Goal: Register for event/course

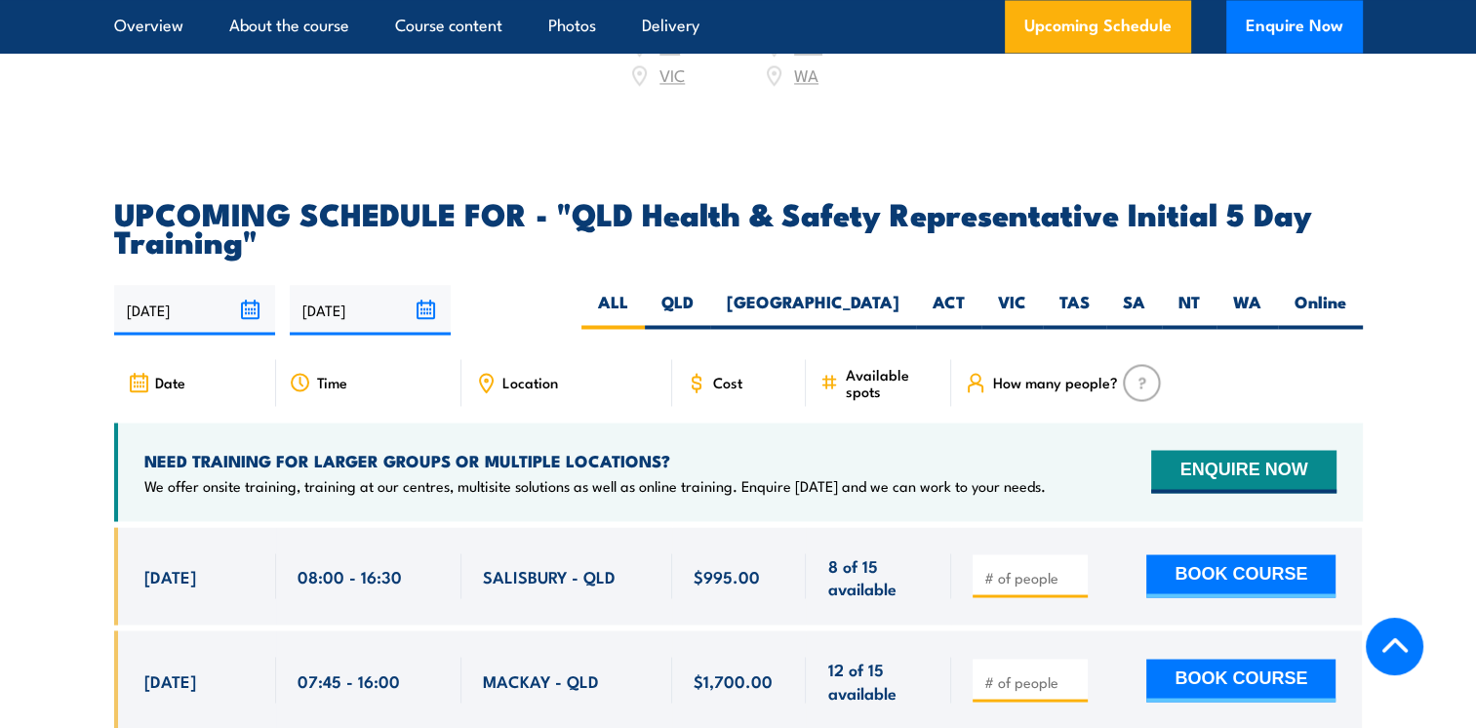
scroll to position [3317, 0]
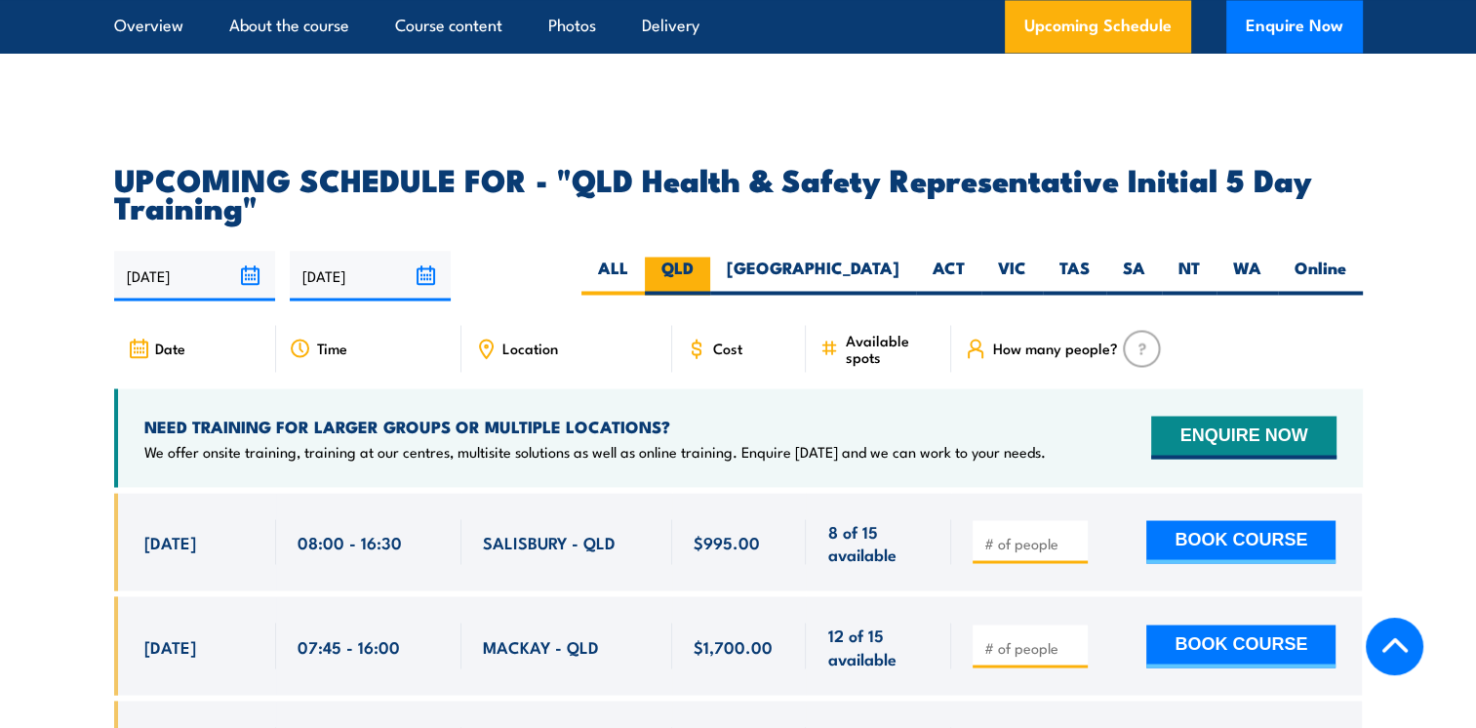
click at [710, 257] on label "QLD" at bounding box center [677, 276] width 65 height 38
click at [706, 257] on input "QLD" at bounding box center [700, 263] width 13 height 13
radio input "true"
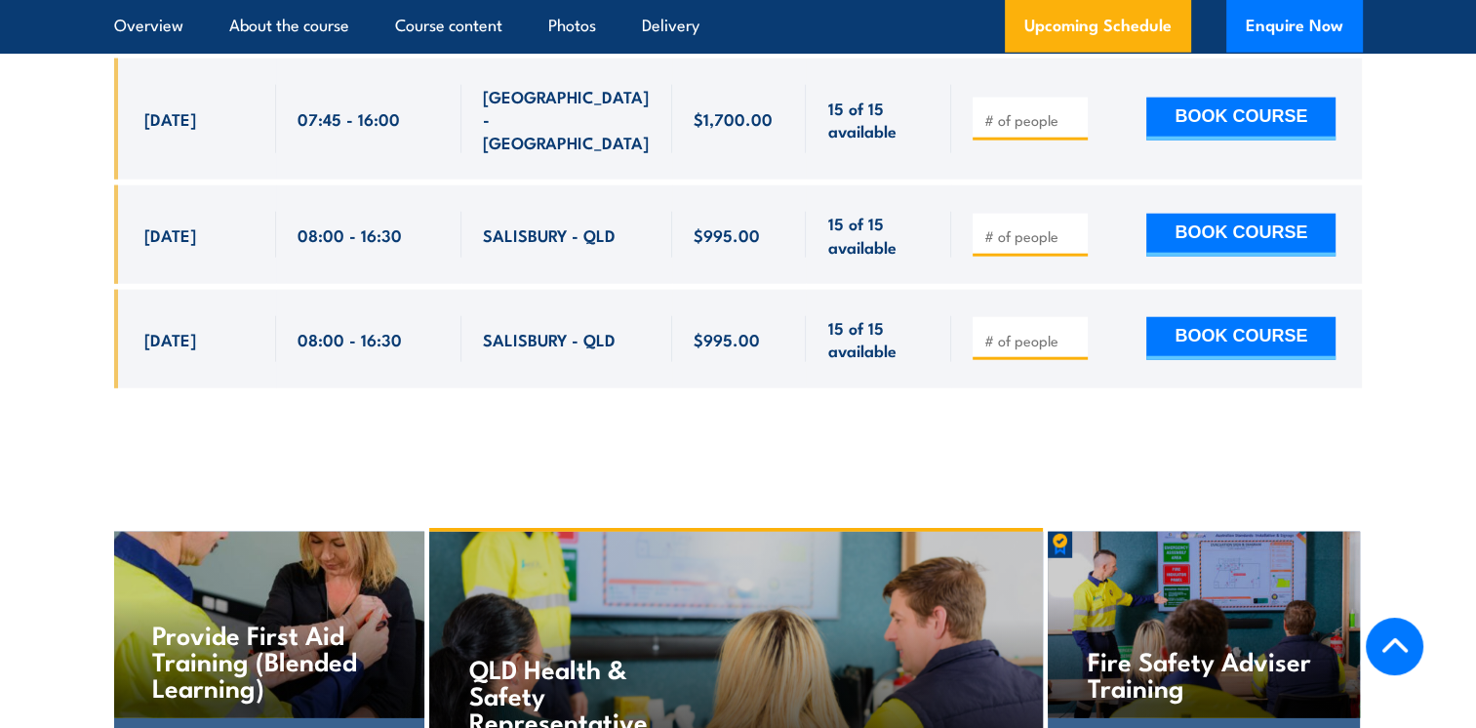
scroll to position [4877, 0]
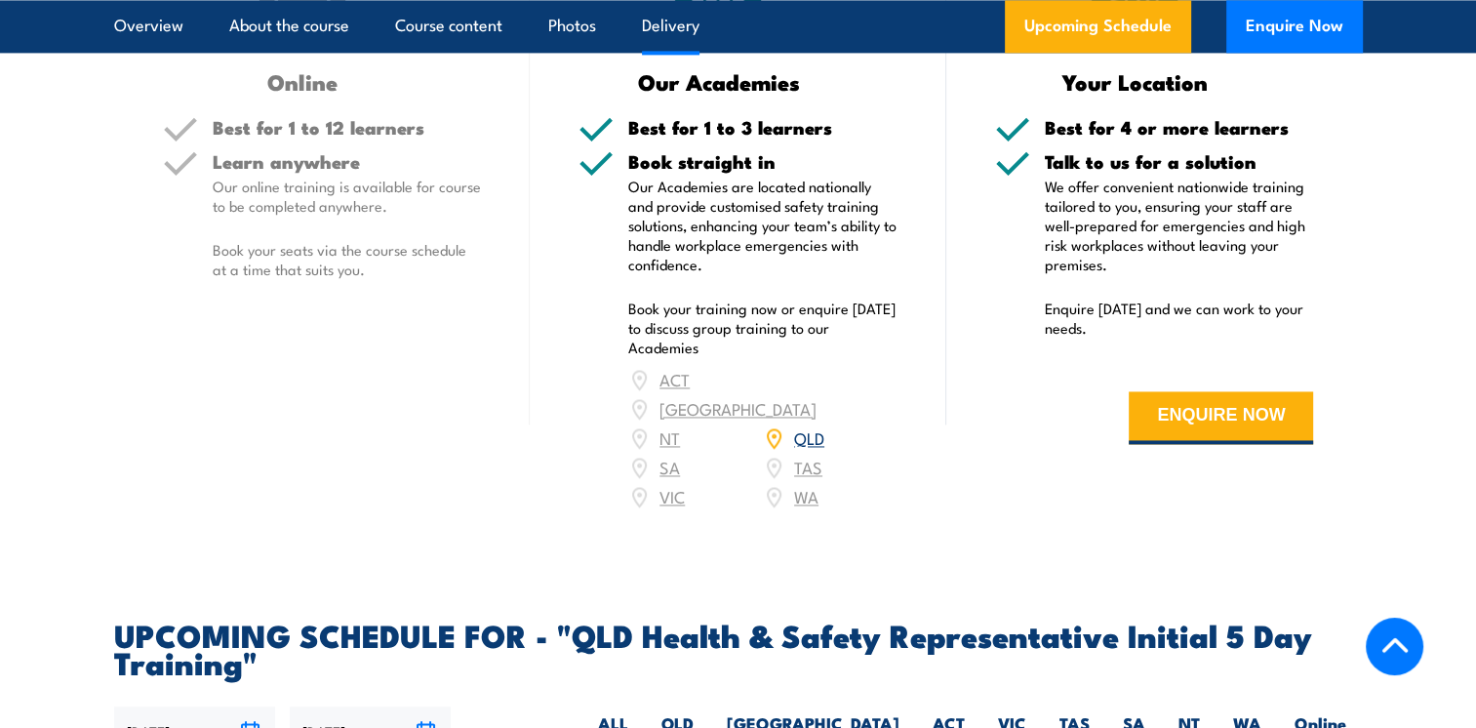
scroll to position [2596, 0]
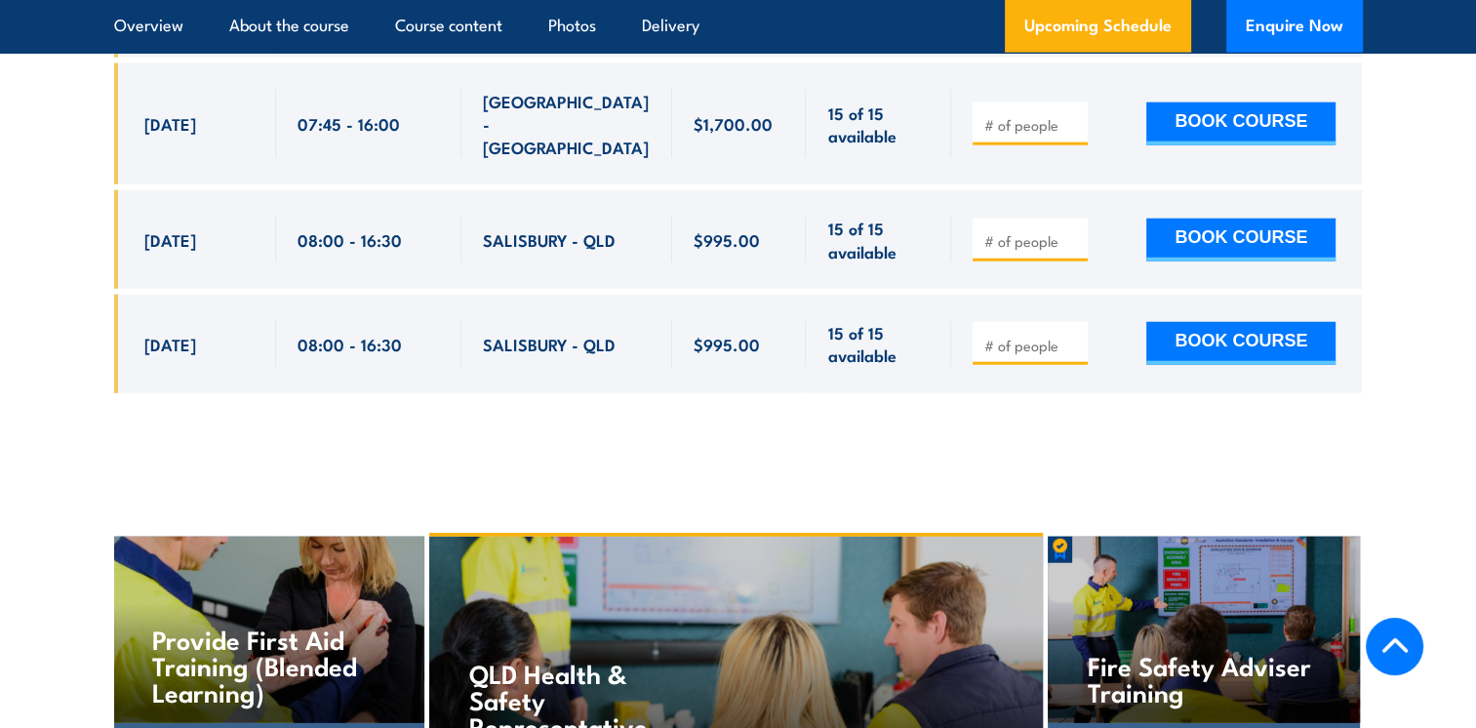
scroll to position [4877, 0]
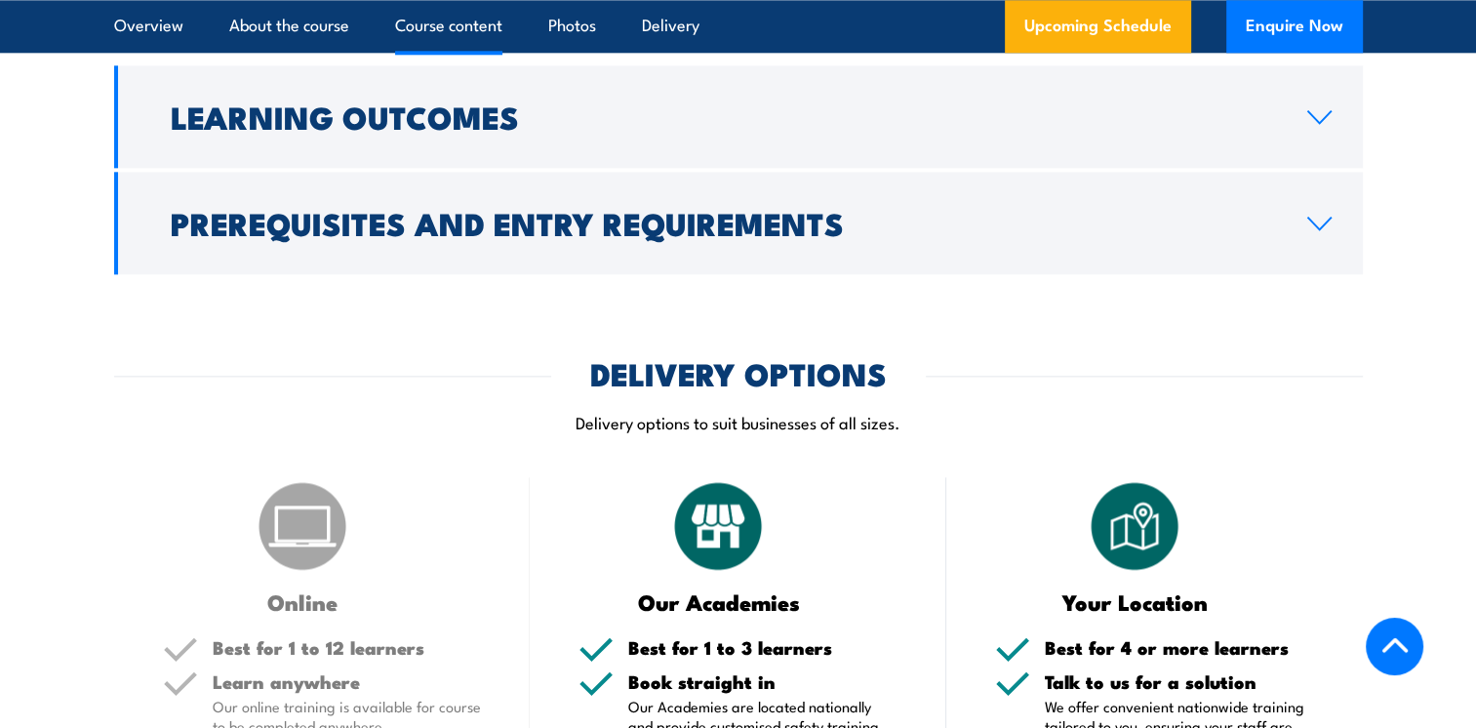
scroll to position [1951, 0]
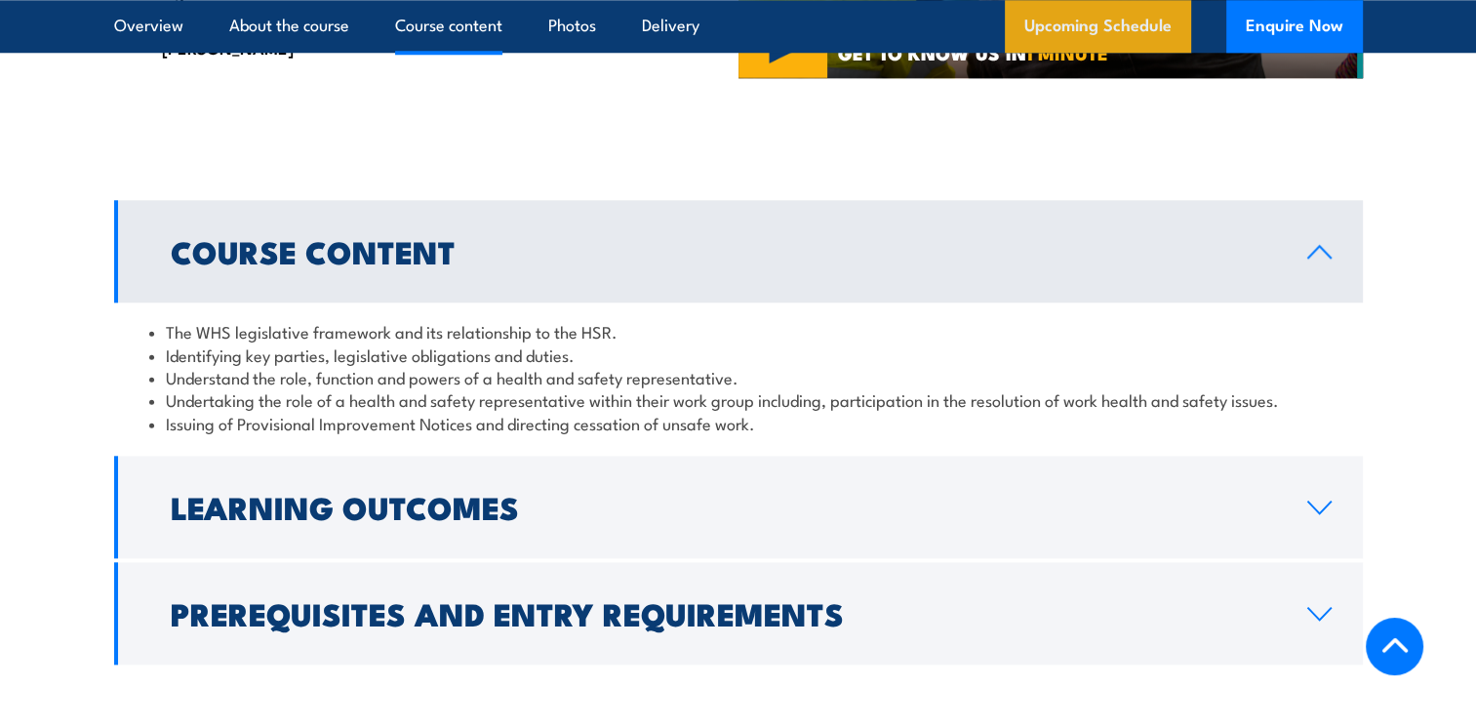
click at [1089, 31] on link "Upcoming Schedule" at bounding box center [1098, 26] width 186 height 53
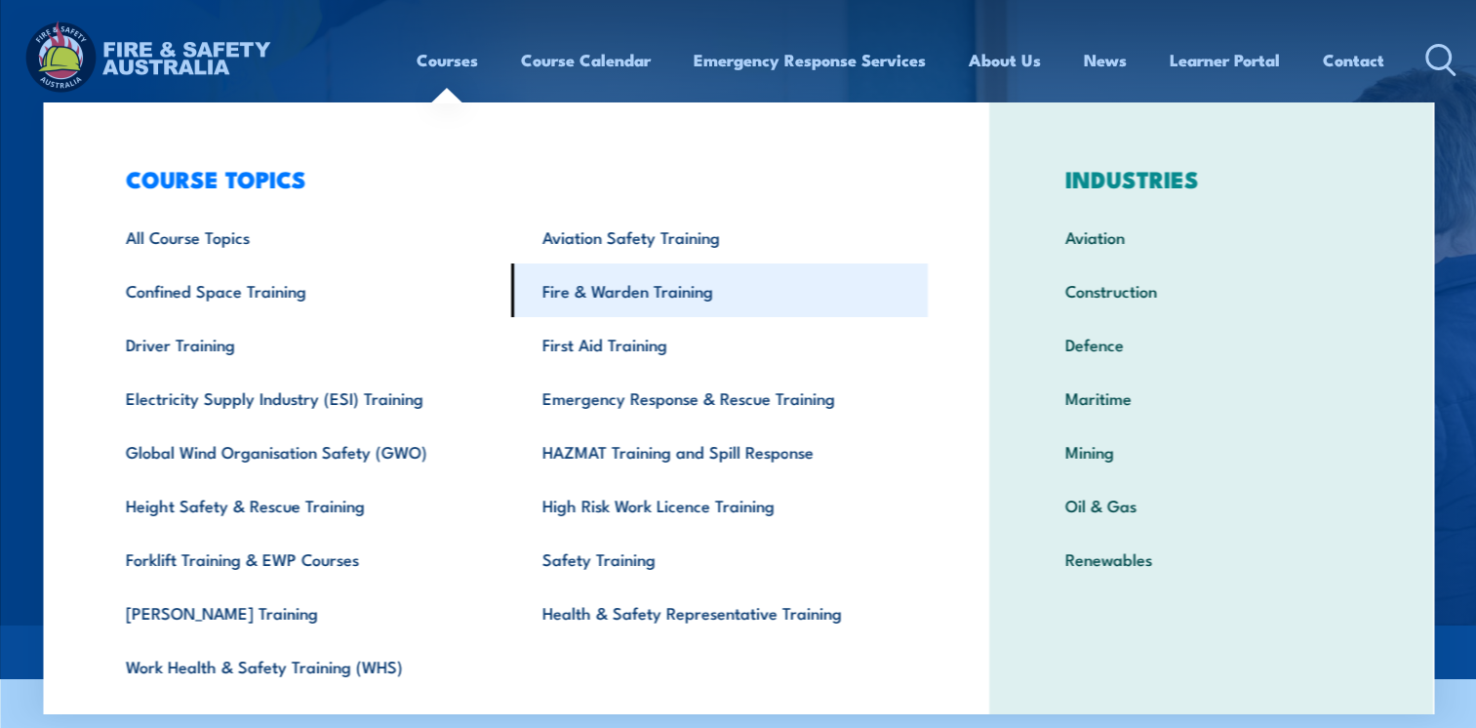
click at [667, 295] on link "Fire & Warden Training" at bounding box center [719, 290] width 417 height 54
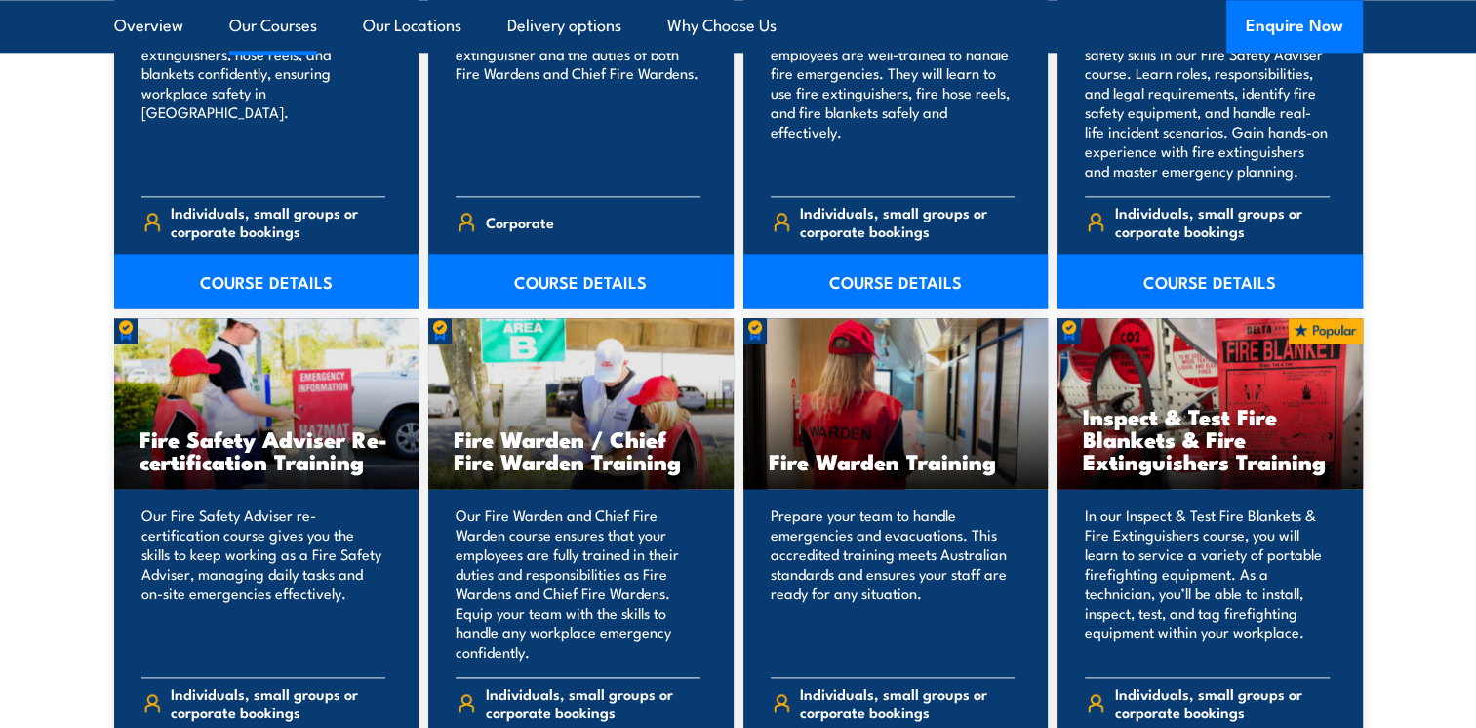
scroll to position [2048, 0]
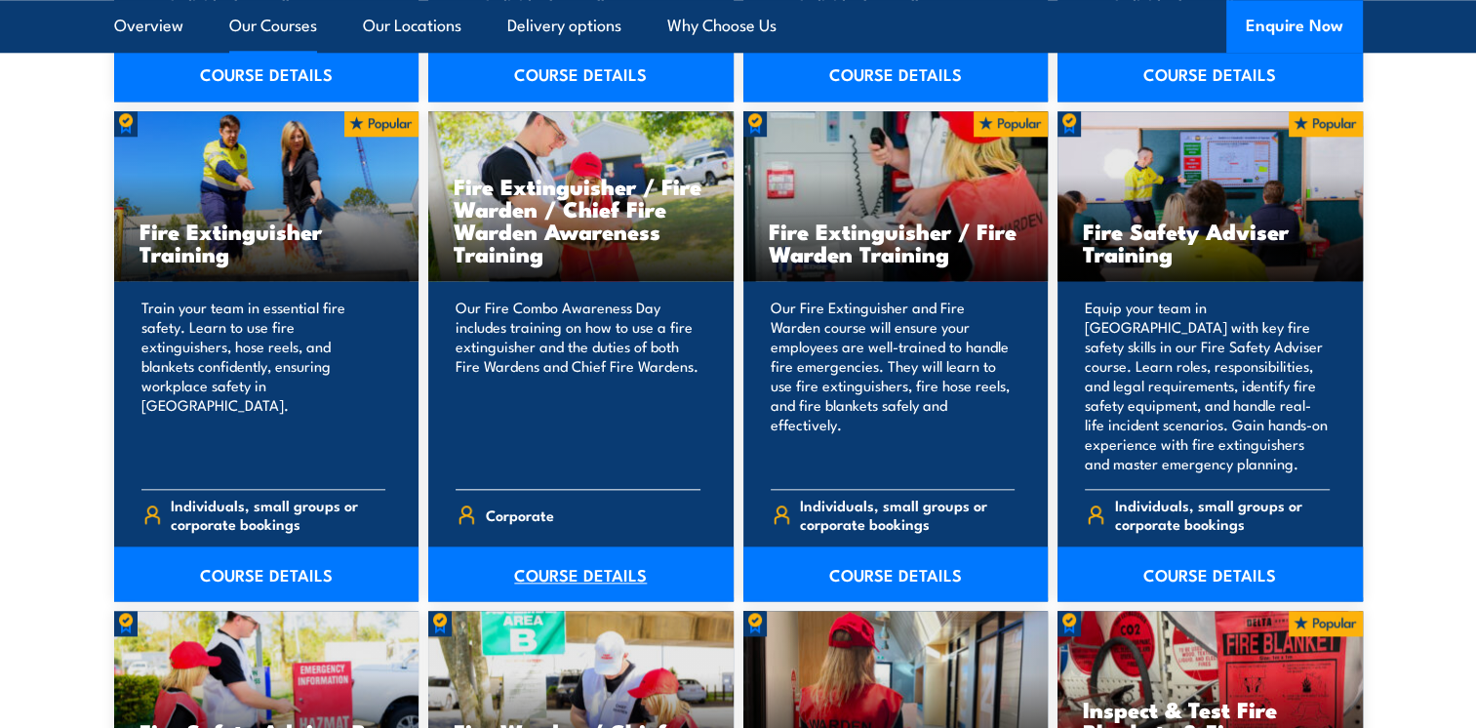
click at [564, 558] on link "COURSE DETAILS" at bounding box center [580, 573] width 305 height 55
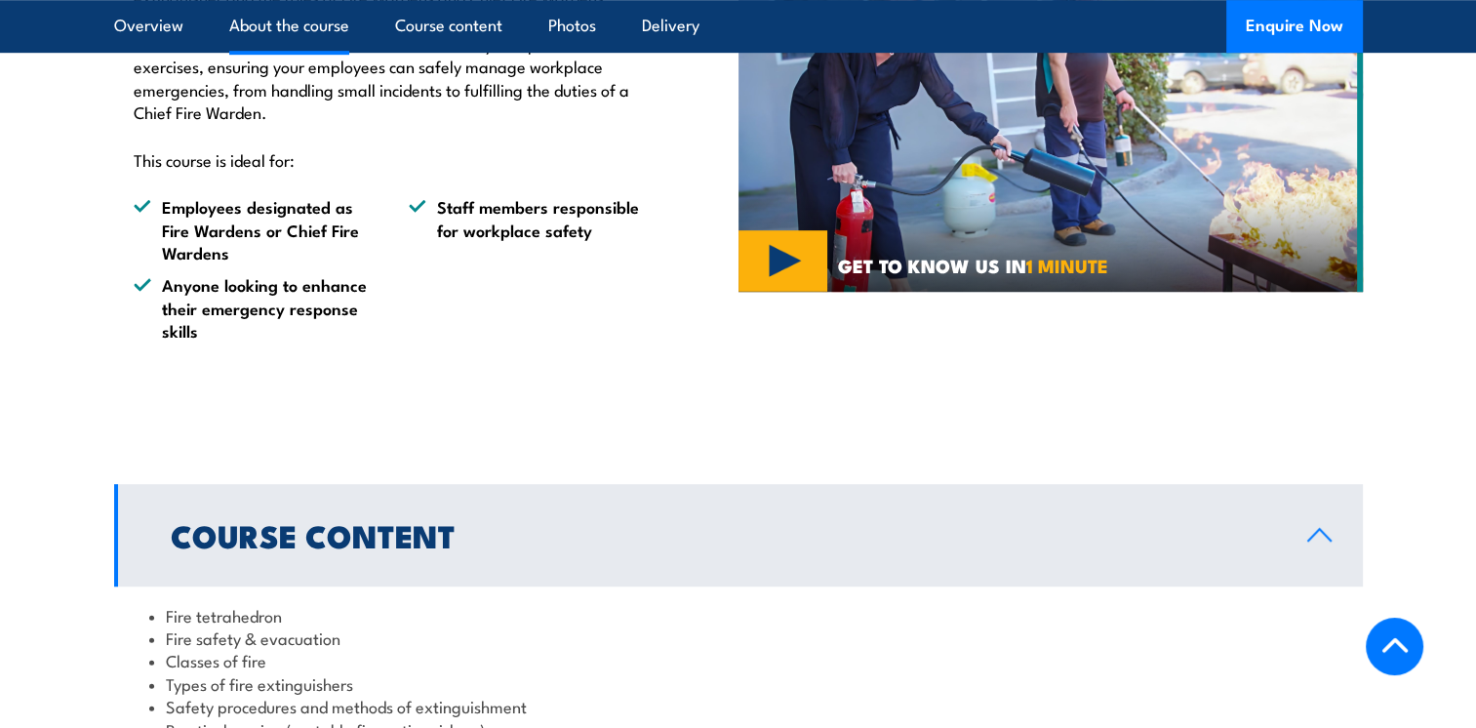
scroll to position [975, 0]
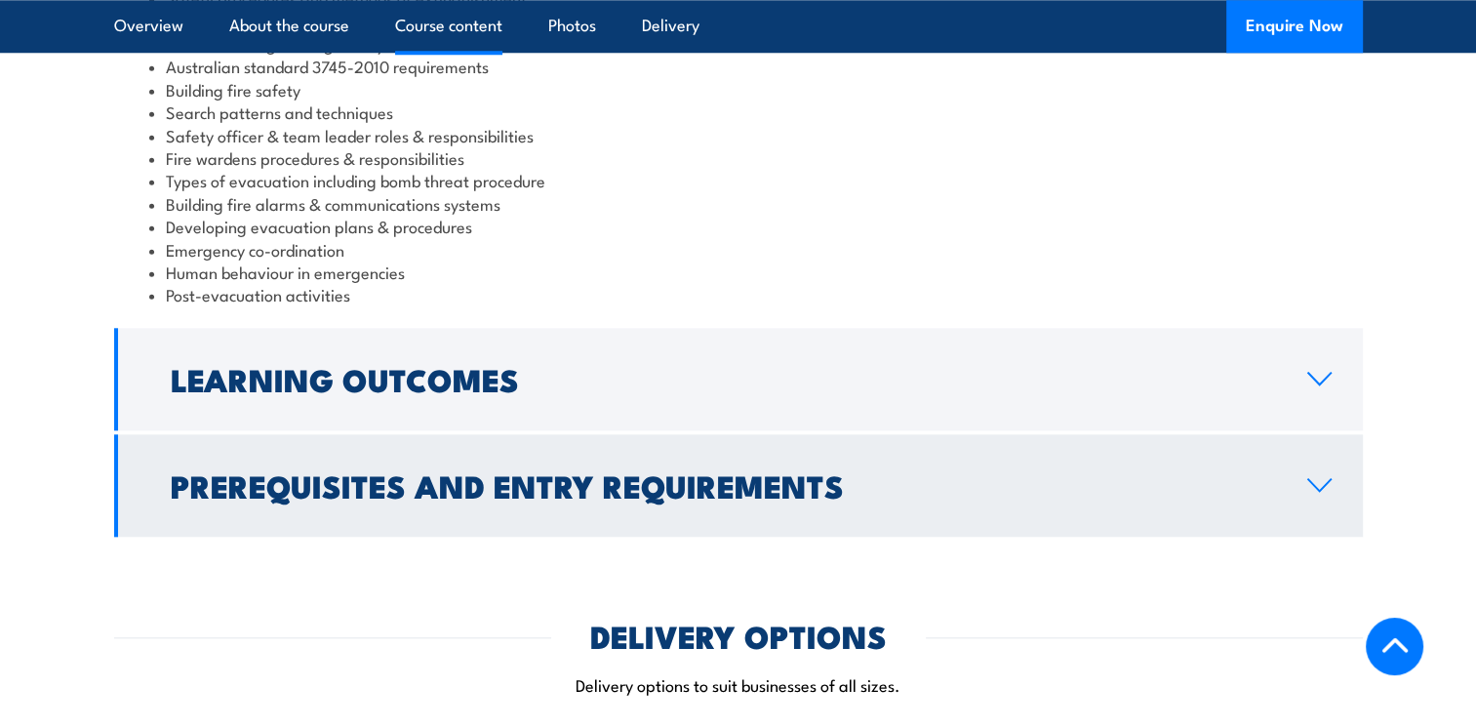
click at [757, 471] on h2 "Prerequisites and Entry Requirements" at bounding box center [723, 484] width 1105 height 27
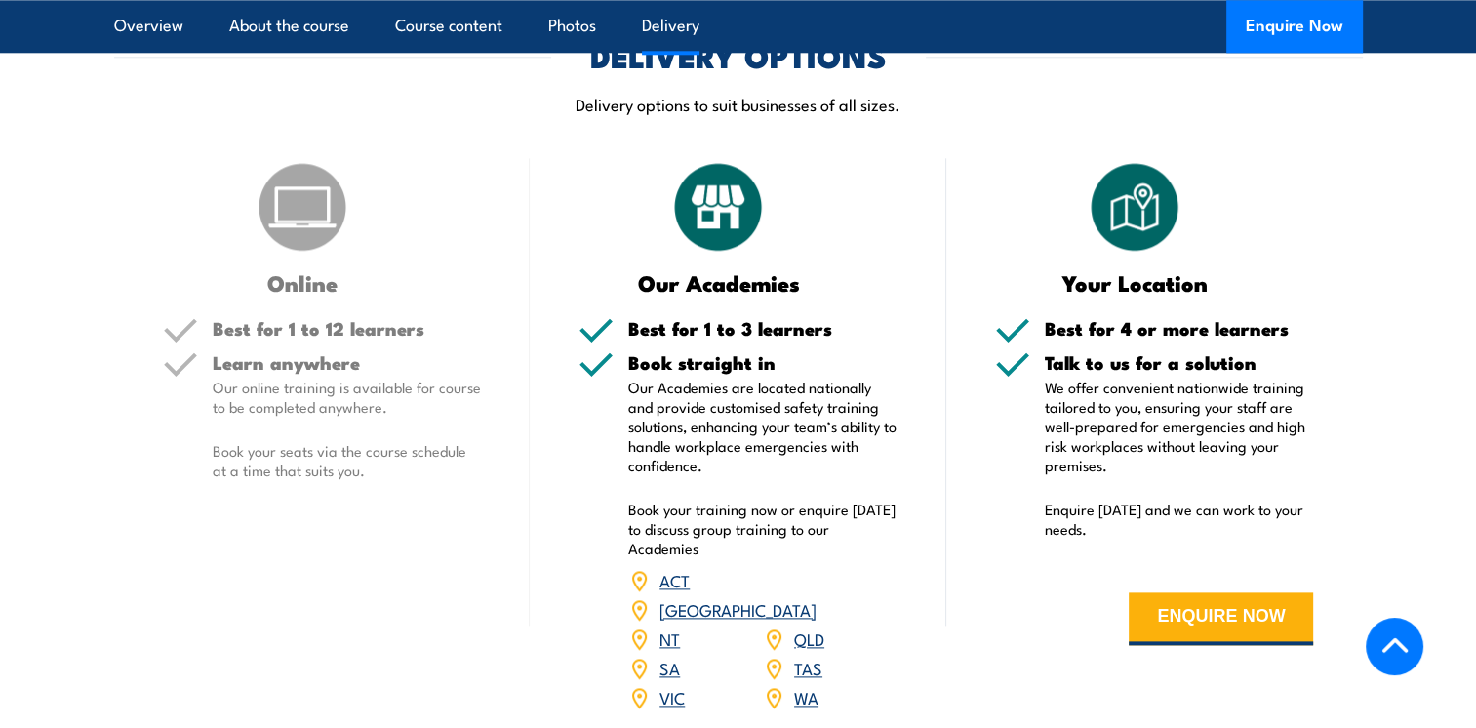
scroll to position [2167, 0]
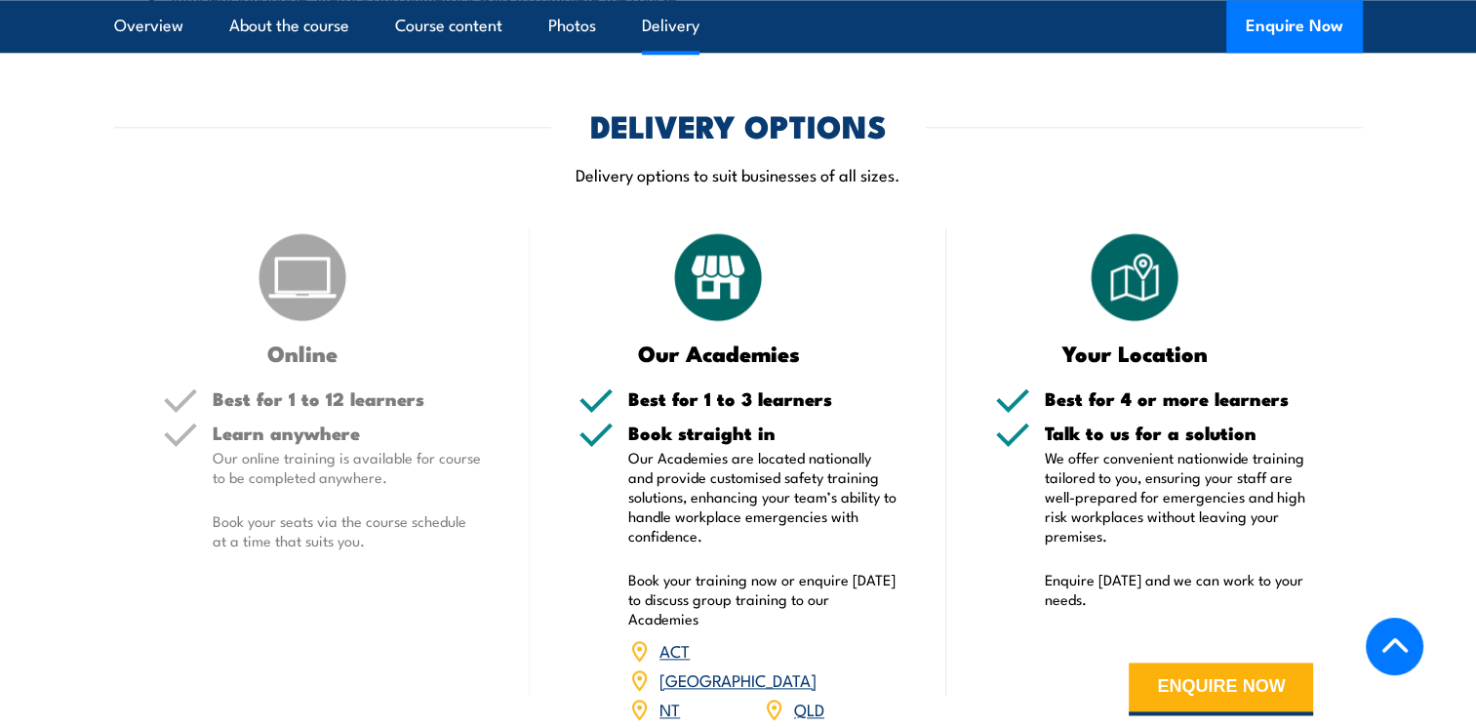
click at [819, 696] on link "QLD" at bounding box center [809, 707] width 30 height 23
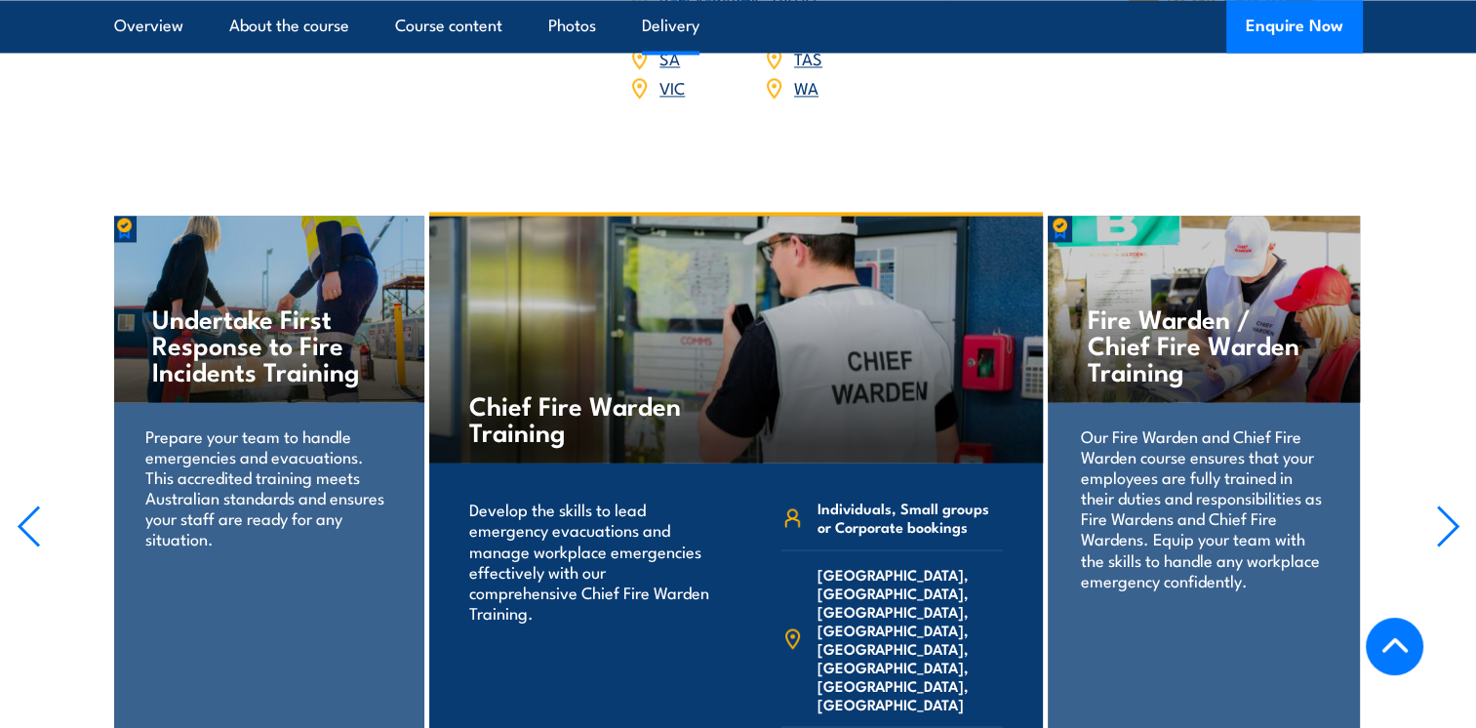
scroll to position [3437, 0]
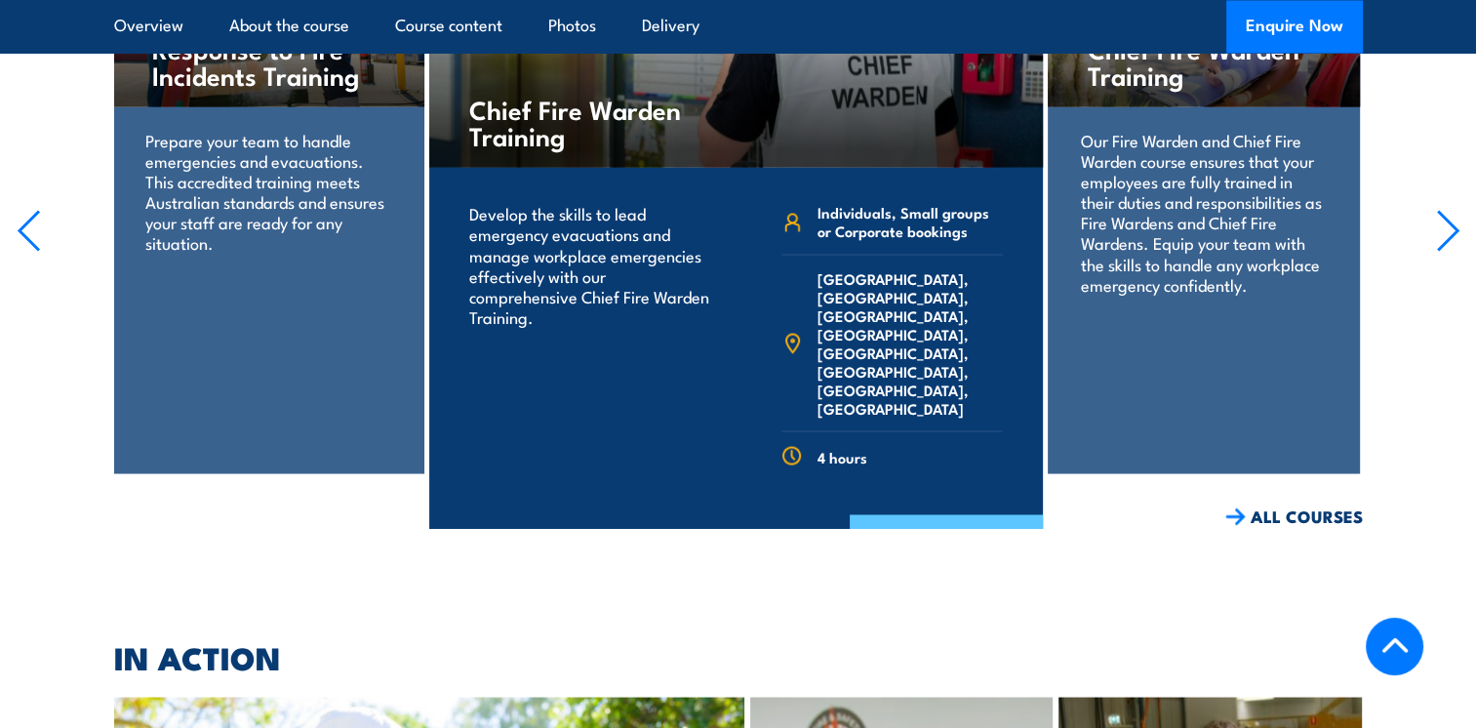
click at [940, 514] on link "COURSE DETAILS" at bounding box center [946, 539] width 193 height 51
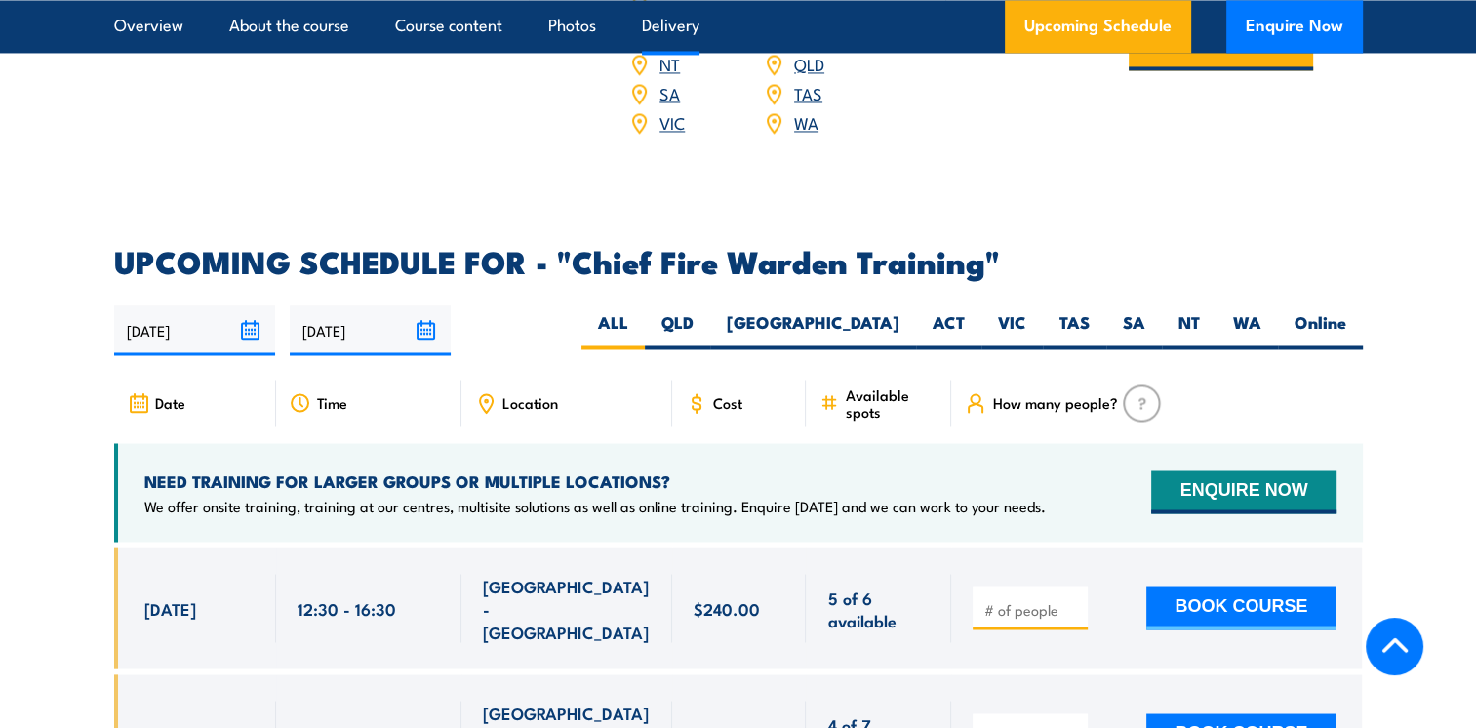
scroll to position [3317, 0]
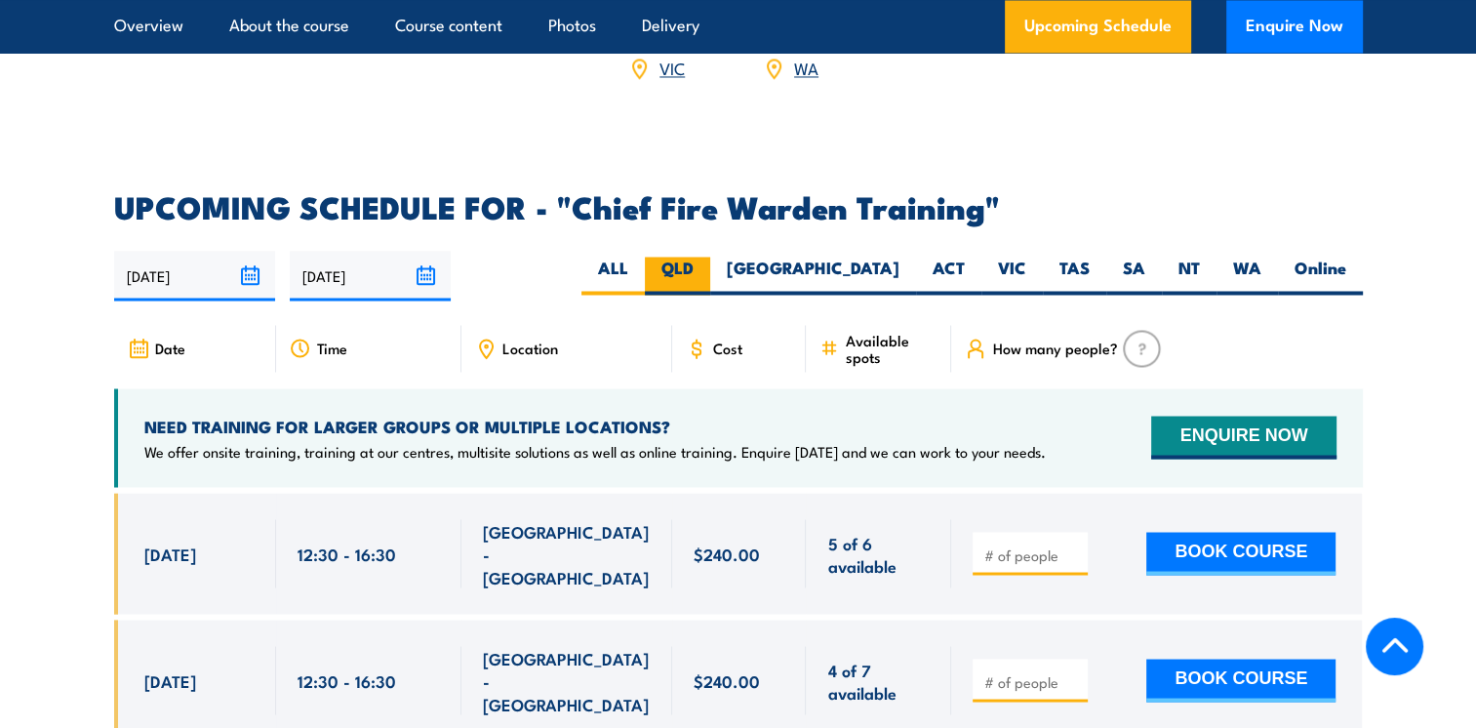
click at [710, 257] on label "QLD" at bounding box center [677, 276] width 65 height 38
click at [706, 257] on input "QLD" at bounding box center [700, 263] width 13 height 13
radio input "true"
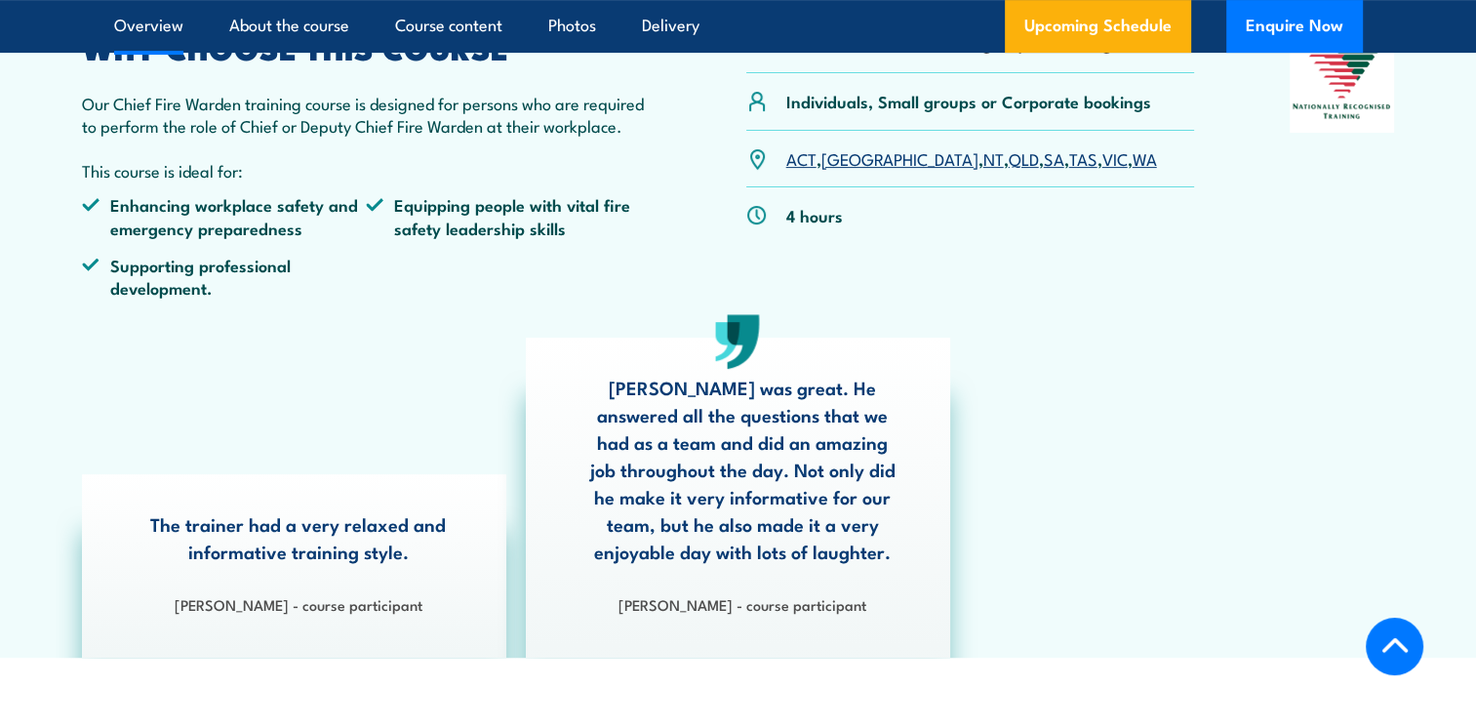
scroll to position [650, 0]
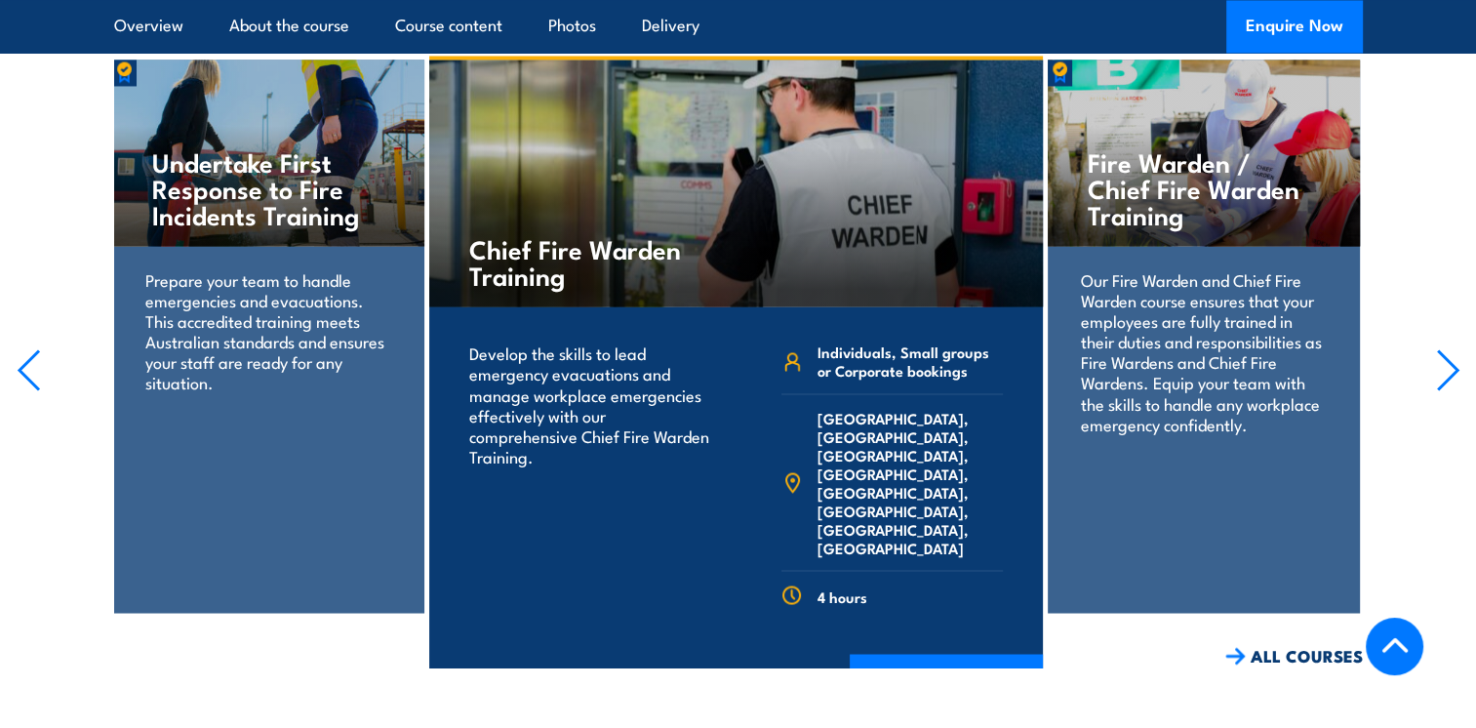
scroll to position [3437, 0]
